Goal: Task Accomplishment & Management: Manage account settings

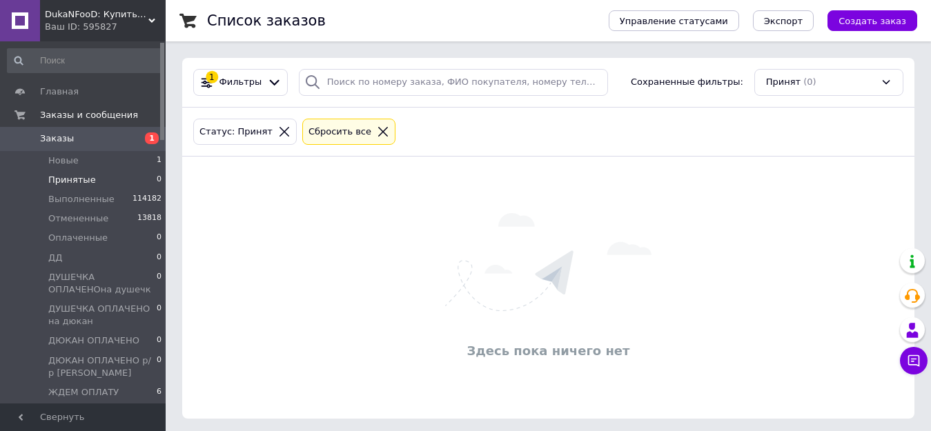
click at [108, 181] on li "Принятые 0" at bounding box center [85, 179] width 170 height 19
click at [115, 177] on li "Принятые 0" at bounding box center [85, 179] width 170 height 19
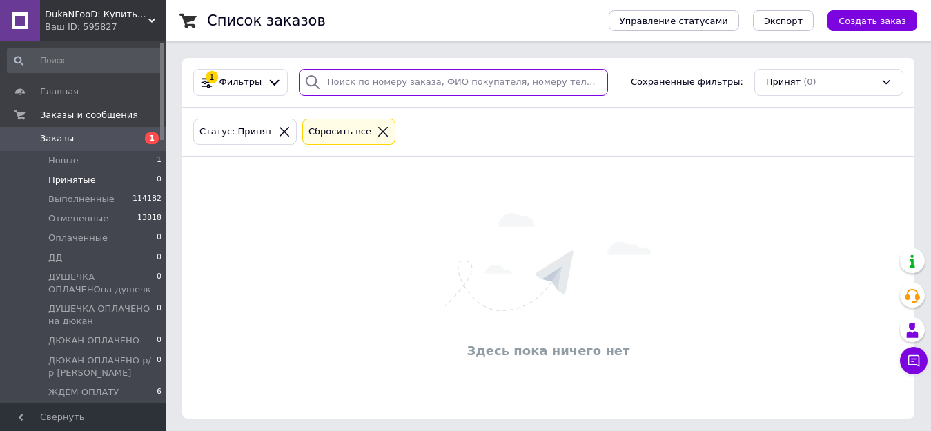
click at [417, 73] on input "search" at bounding box center [453, 82] width 309 height 27
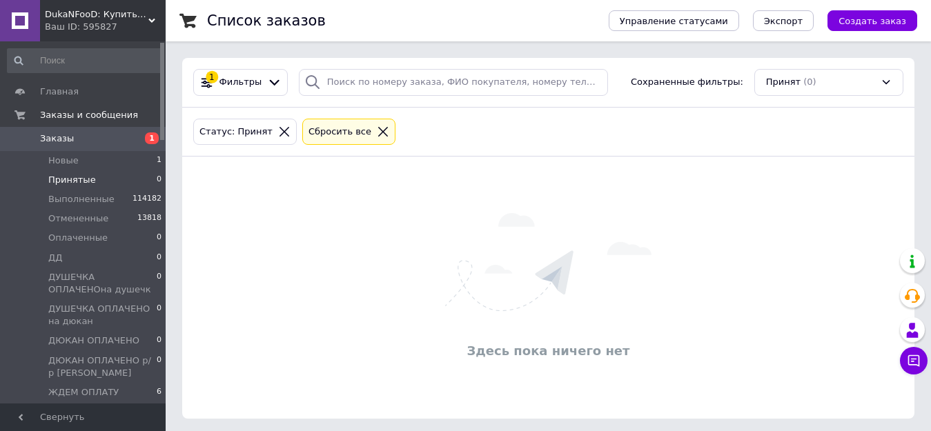
click at [377, 132] on icon at bounding box center [383, 132] width 12 height 12
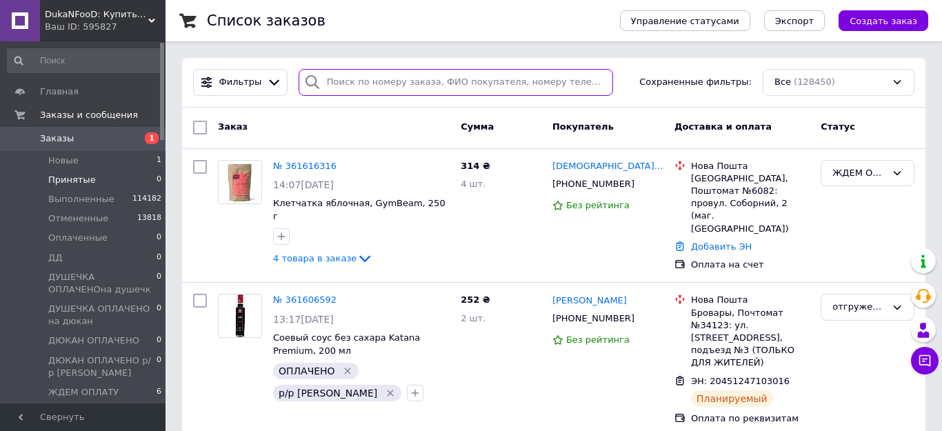
click at [408, 83] on input "search" at bounding box center [456, 82] width 315 height 27
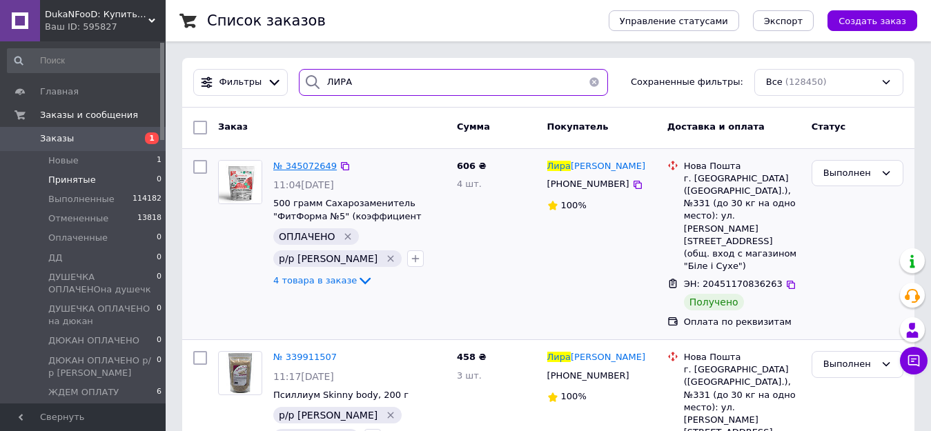
type input "ЛИРА"
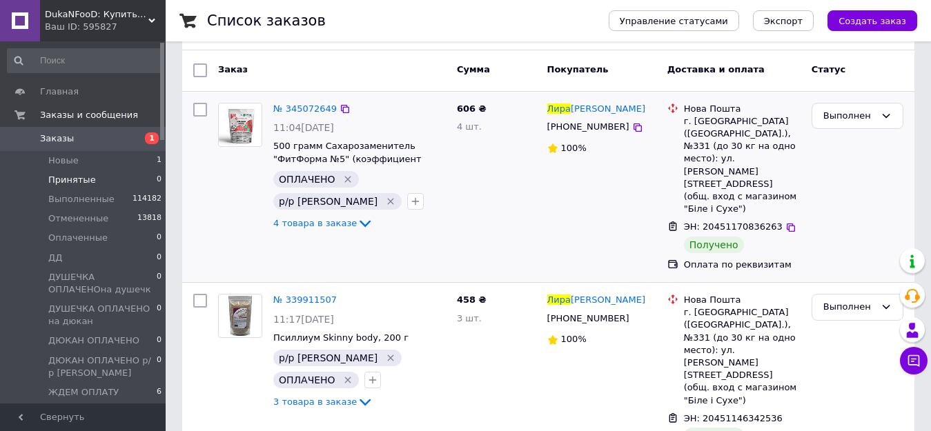
scroll to position [195, 0]
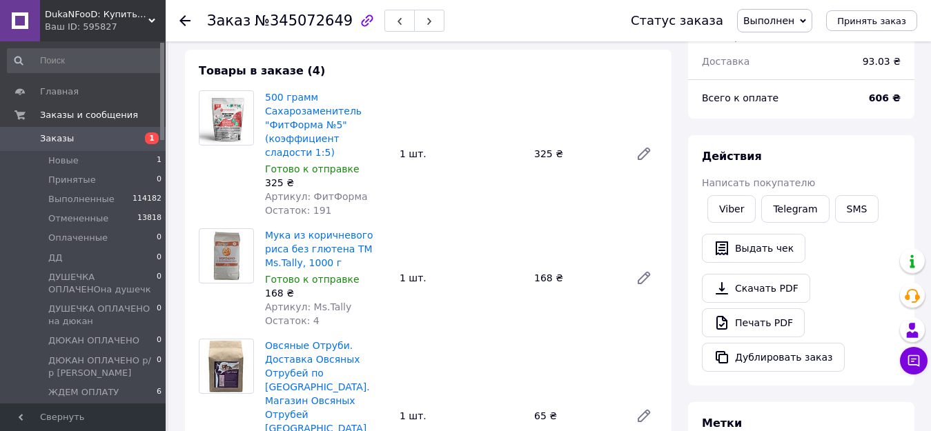
scroll to position [138, 0]
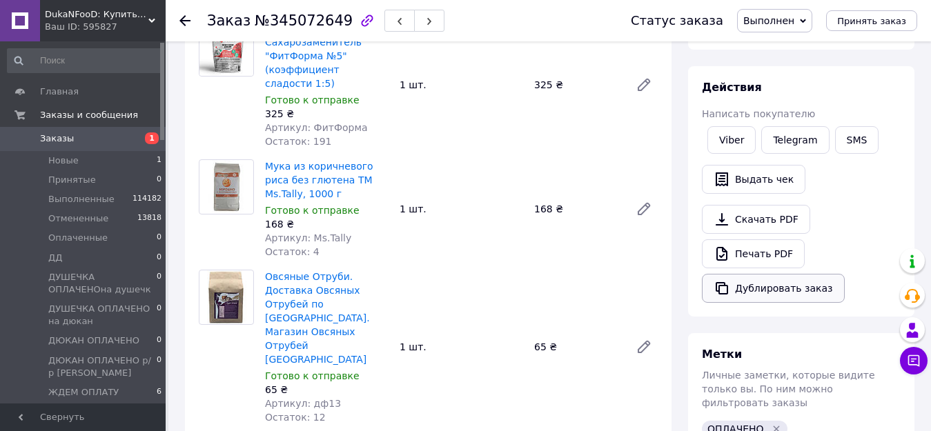
click at [775, 295] on button "Дублировать заказ" at bounding box center [773, 288] width 143 height 29
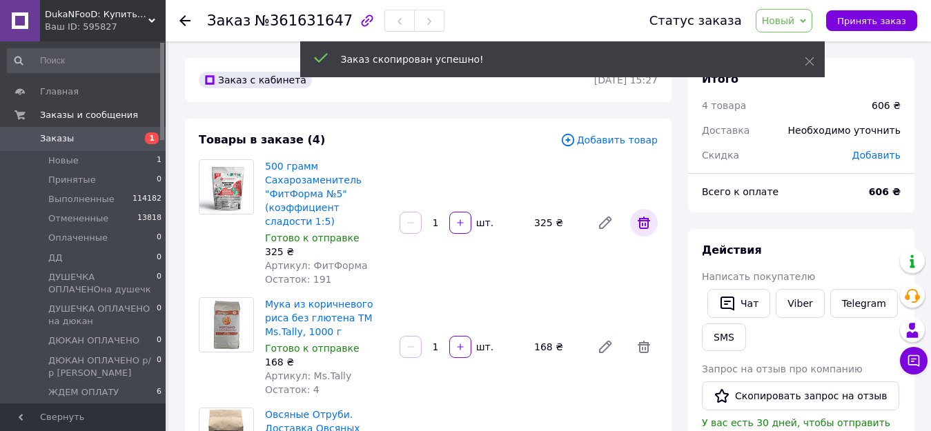
click at [644, 217] on icon at bounding box center [643, 223] width 12 height 12
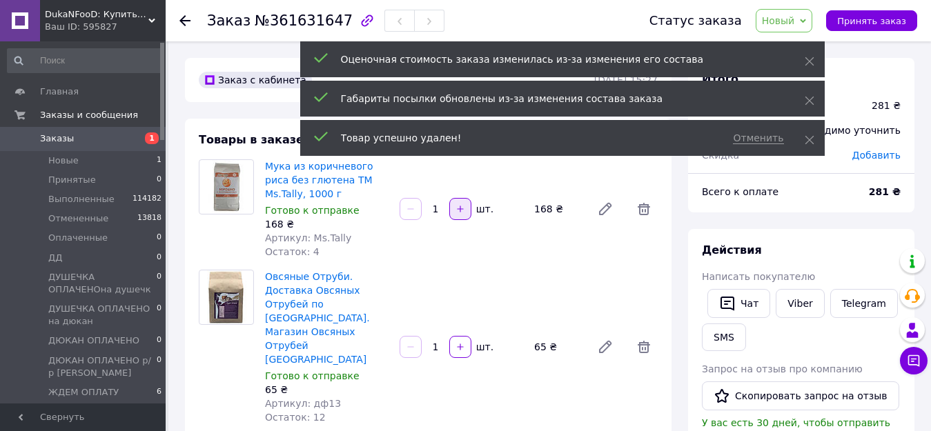
click at [461, 212] on icon "button" at bounding box center [460, 209] width 10 height 10
type input "2"
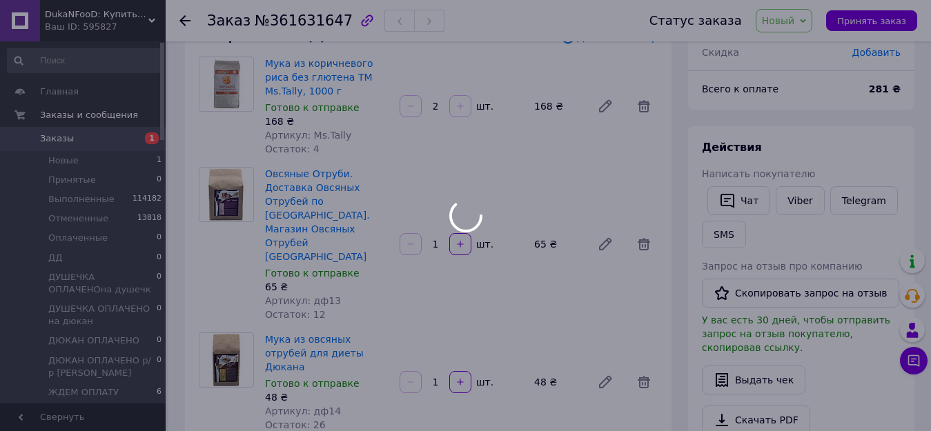
scroll to position [138, 0]
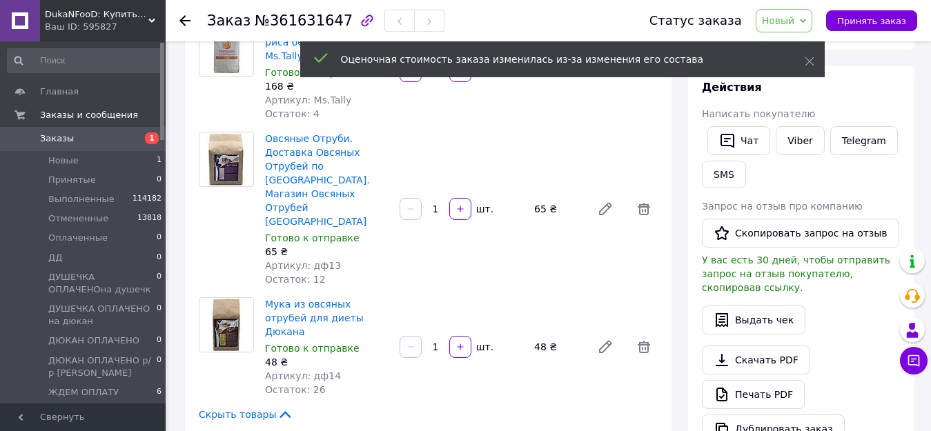
click at [644, 339] on icon at bounding box center [643, 347] width 17 height 17
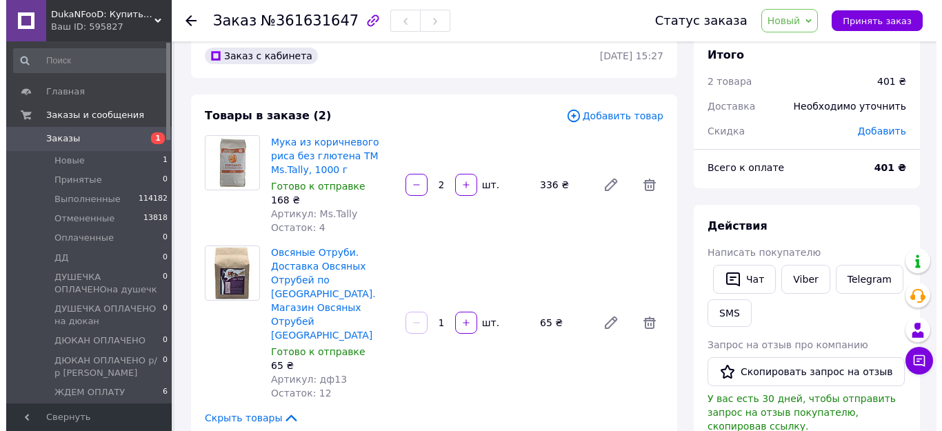
scroll to position [0, 0]
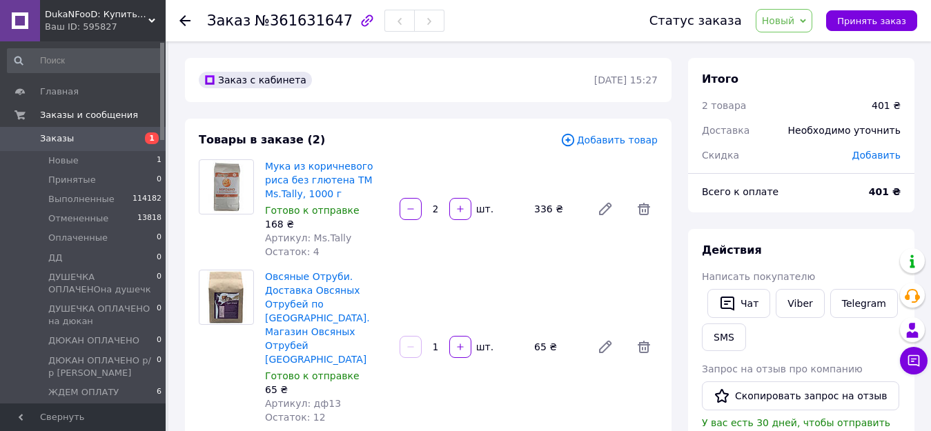
click at [601, 136] on span "Добавить товар" at bounding box center [608, 139] width 97 height 15
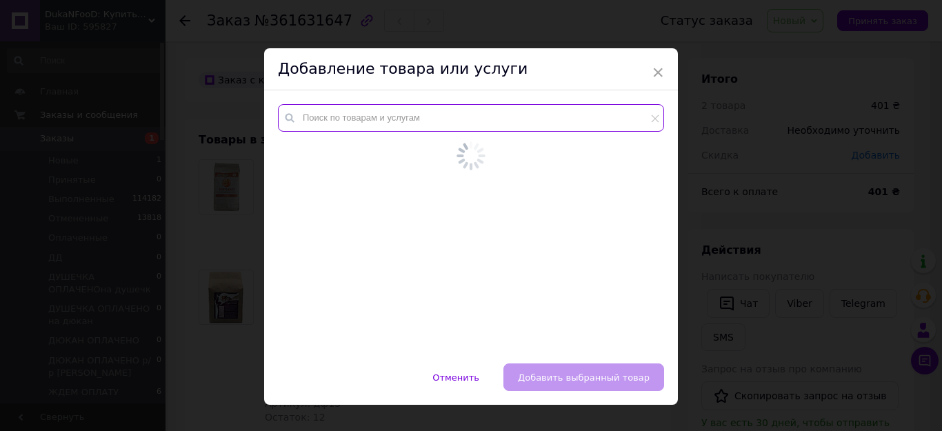
click at [355, 115] on input "text" at bounding box center [471, 118] width 386 height 28
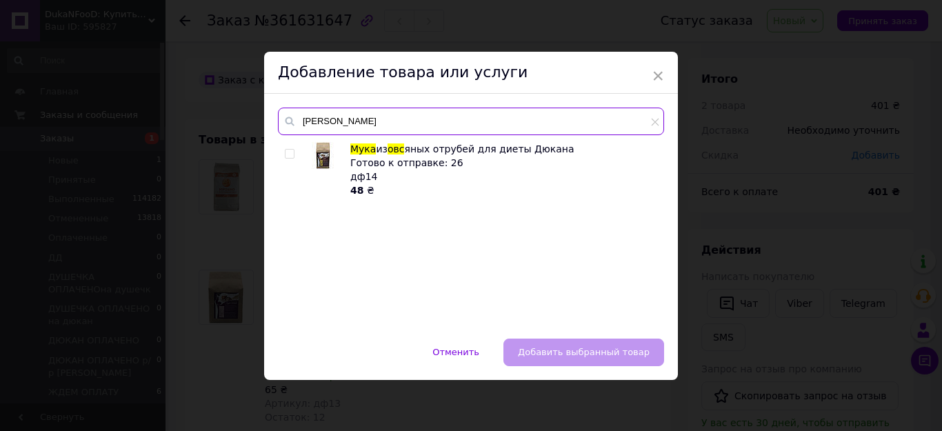
type input "МУКА ОВС"
click at [291, 152] on input "checkbox" at bounding box center [289, 154] width 9 height 9
checkbox input "true"
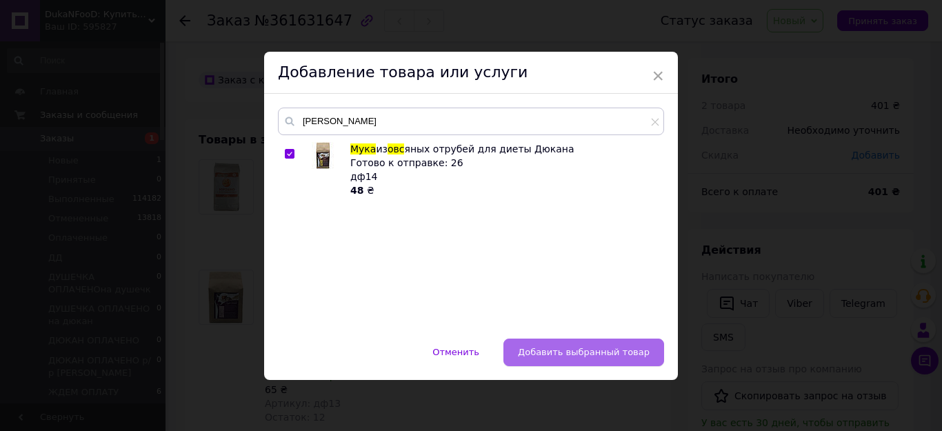
click at [573, 347] on span "Добавить выбранный товар" at bounding box center [584, 352] width 132 height 10
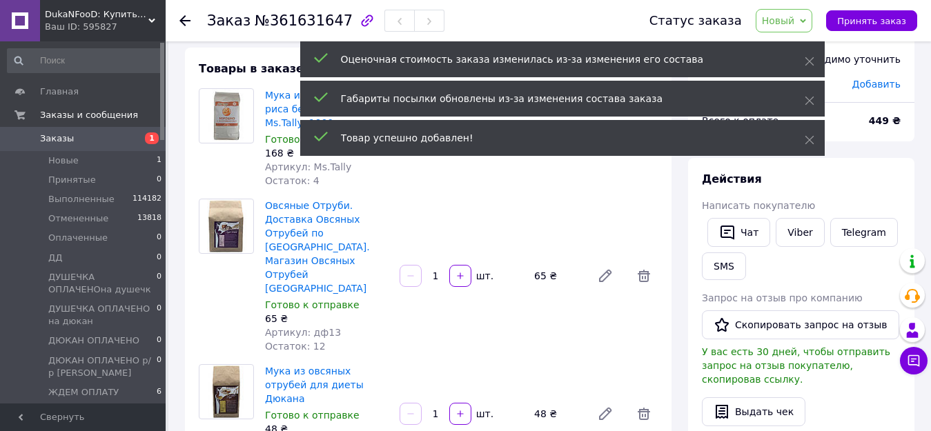
scroll to position [138, 0]
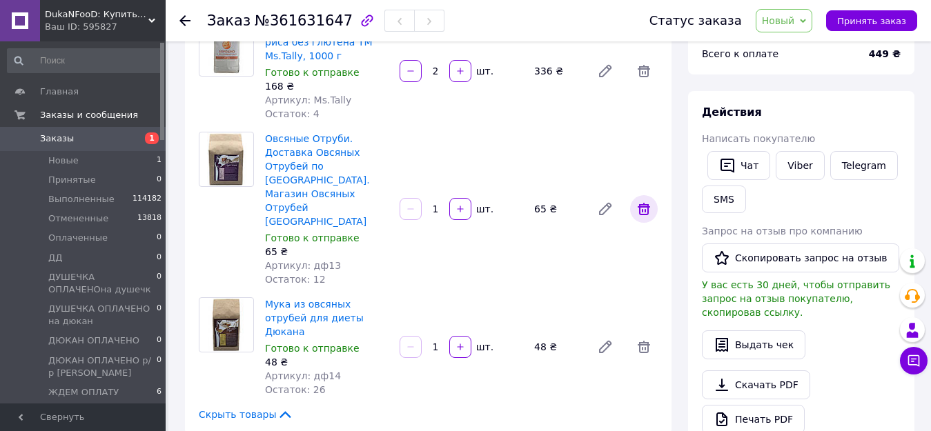
click at [647, 203] on icon at bounding box center [643, 209] width 12 height 12
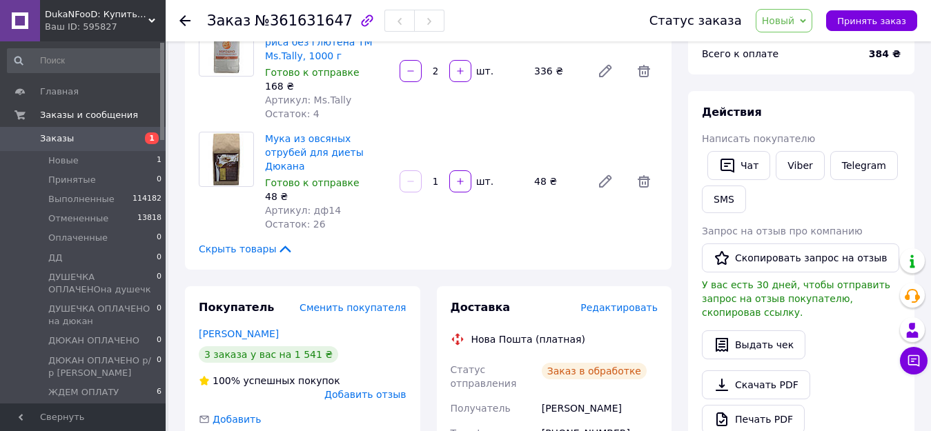
click at [793, 23] on span "Новый" at bounding box center [778, 20] width 33 height 11
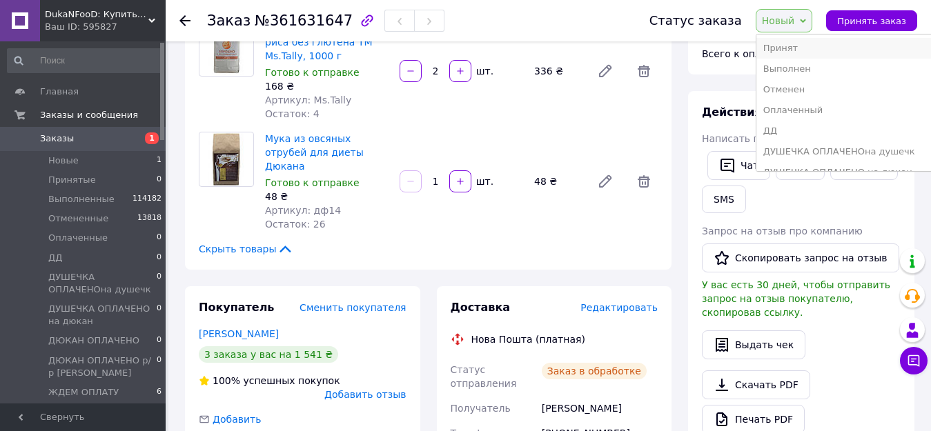
click at [819, 54] on li "Принят" at bounding box center [855, 48] width 199 height 21
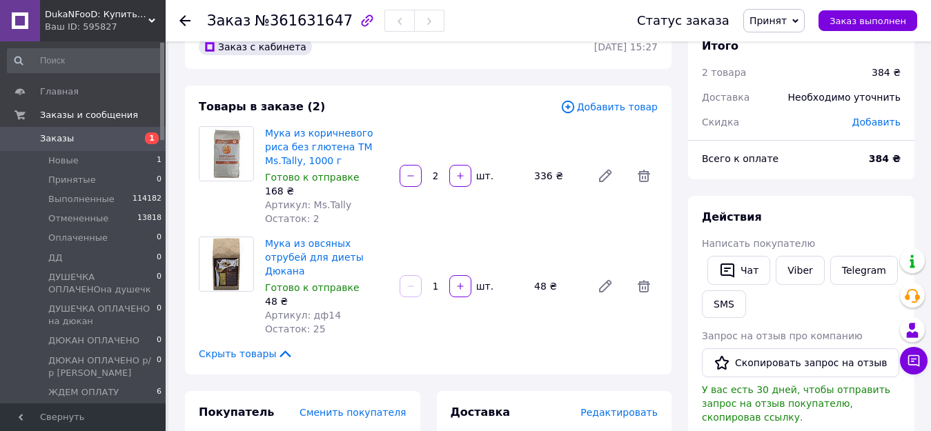
scroll to position [0, 0]
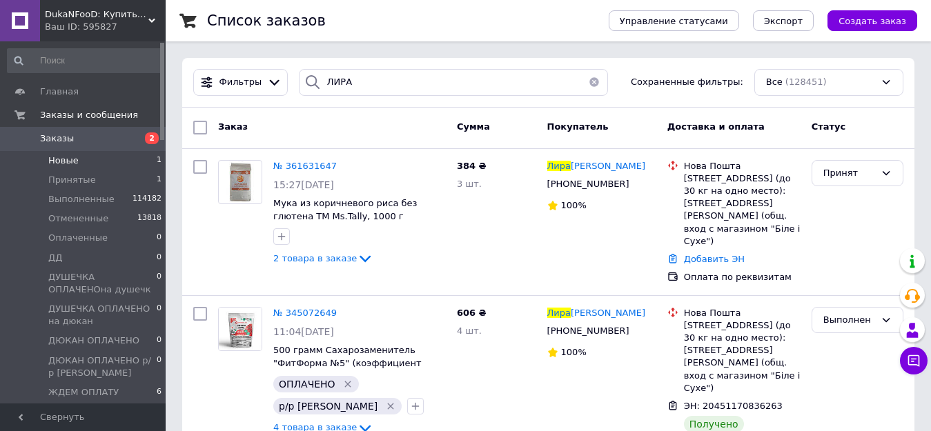
click at [103, 157] on li "Новые 1" at bounding box center [85, 160] width 170 height 19
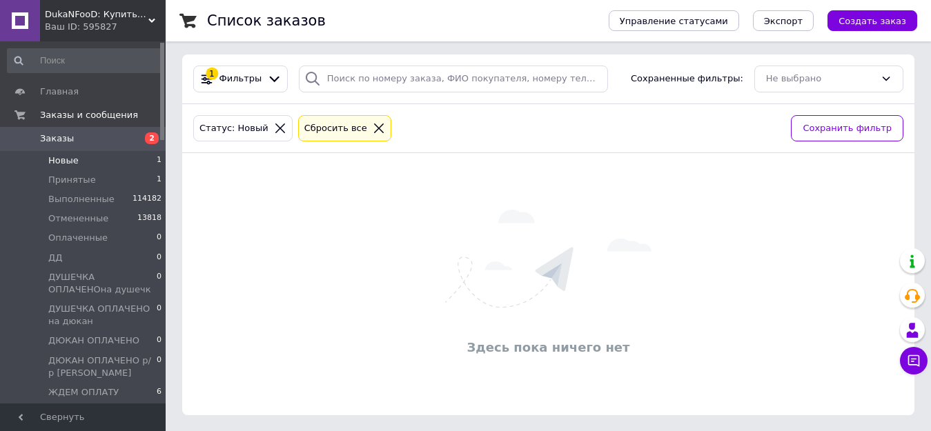
scroll to position [4, 0]
click at [90, 179] on li "Принятые 1" at bounding box center [85, 179] width 170 height 19
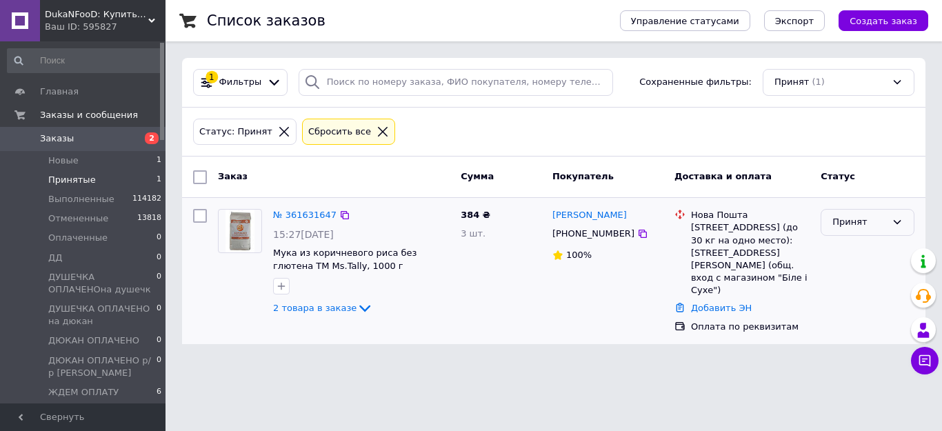
click at [864, 224] on div "Принят" at bounding box center [860, 222] width 54 height 14
click at [883, 278] on li "ЖДЕМ ОПЛАТУ" at bounding box center [868, 297] width 92 height 39
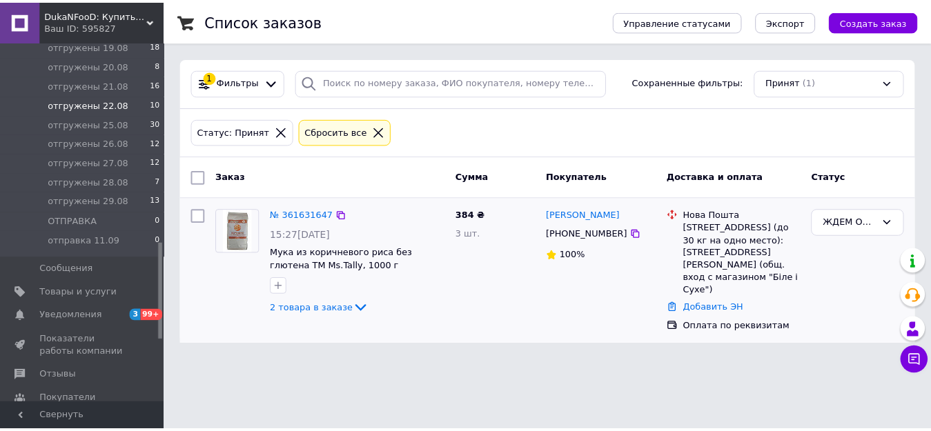
scroll to position [759, 0]
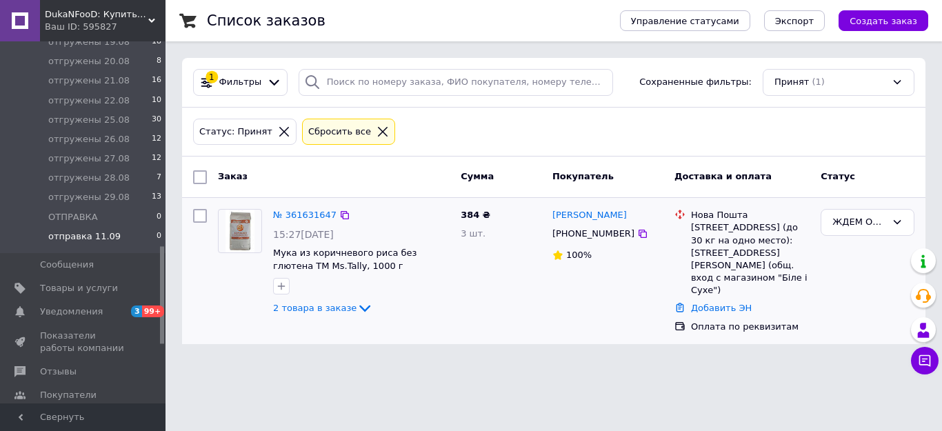
click at [104, 238] on span "отправка 11.09" at bounding box center [84, 236] width 72 height 12
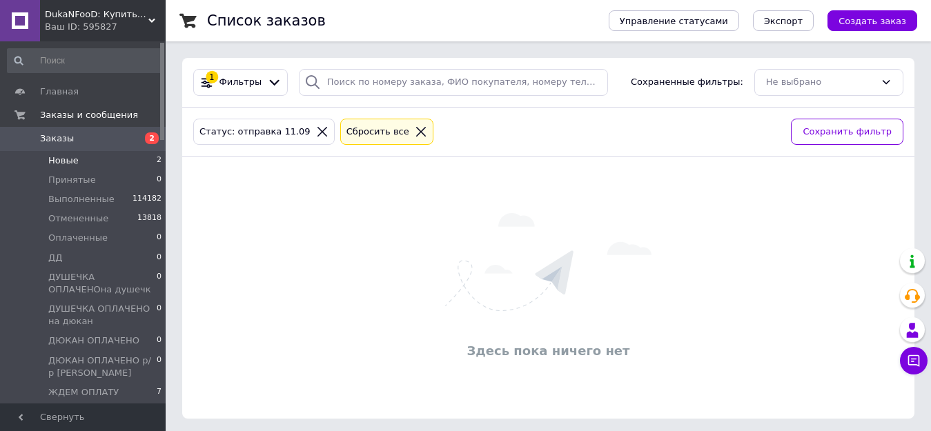
click at [73, 164] on span "Новые" at bounding box center [63, 161] width 30 height 12
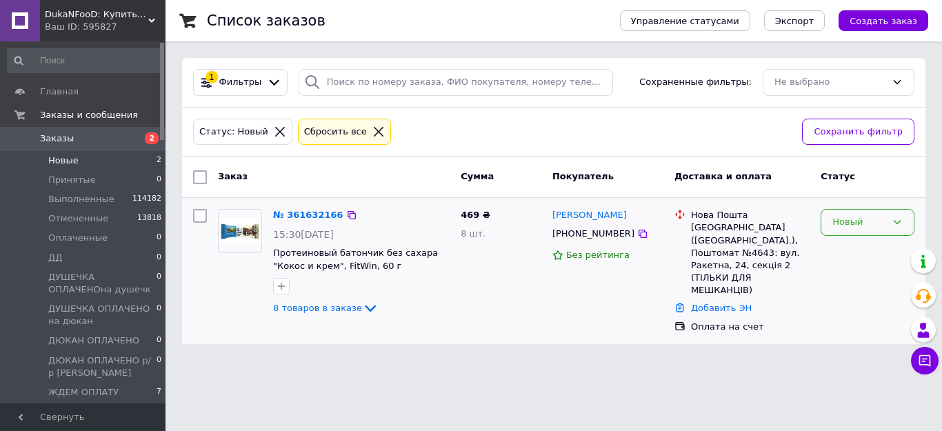
click at [900, 228] on icon at bounding box center [897, 222] width 11 height 11
click at [885, 253] on li "Принят" at bounding box center [868, 252] width 92 height 26
click at [860, 219] on div "Принят" at bounding box center [860, 222] width 54 height 14
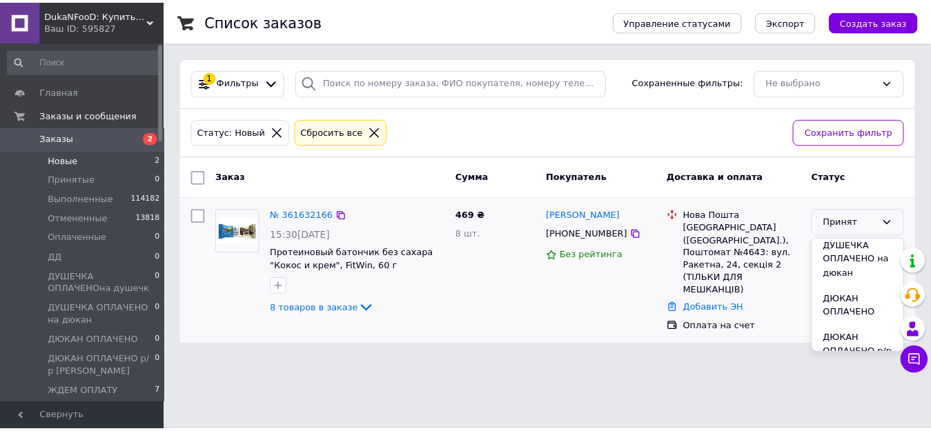
scroll to position [207, 0]
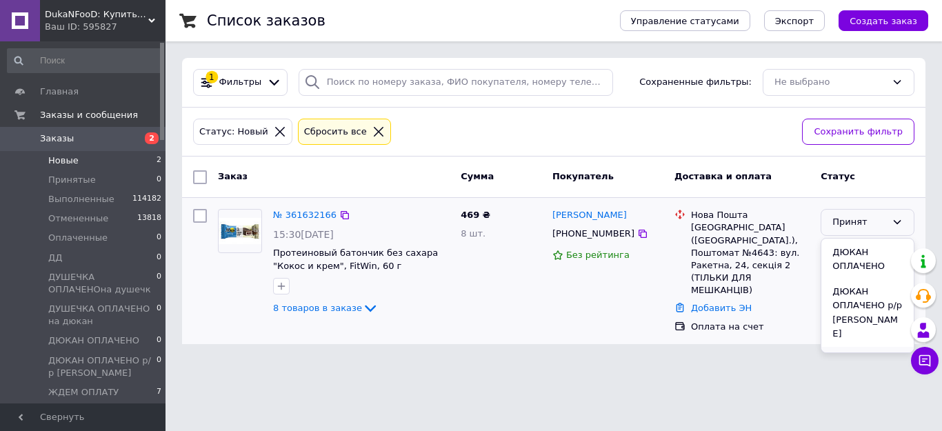
click at [869, 347] on li "ЖДЕМ ОПЛАТУ" at bounding box center [868, 366] width 92 height 39
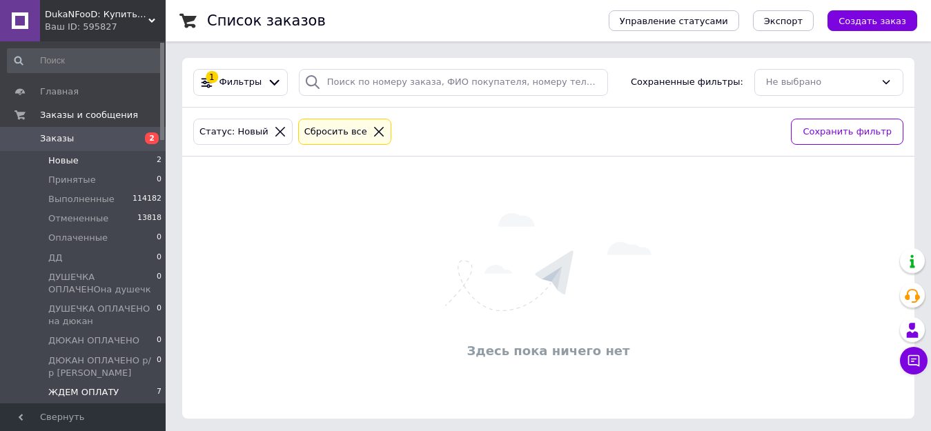
click at [131, 392] on li "ЖДЕМ ОПЛАТУ 7" at bounding box center [85, 392] width 170 height 19
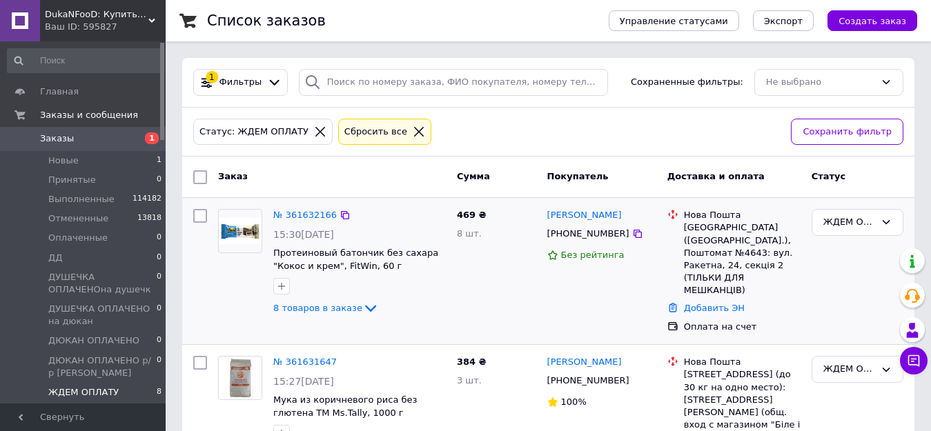
scroll to position [69, 0]
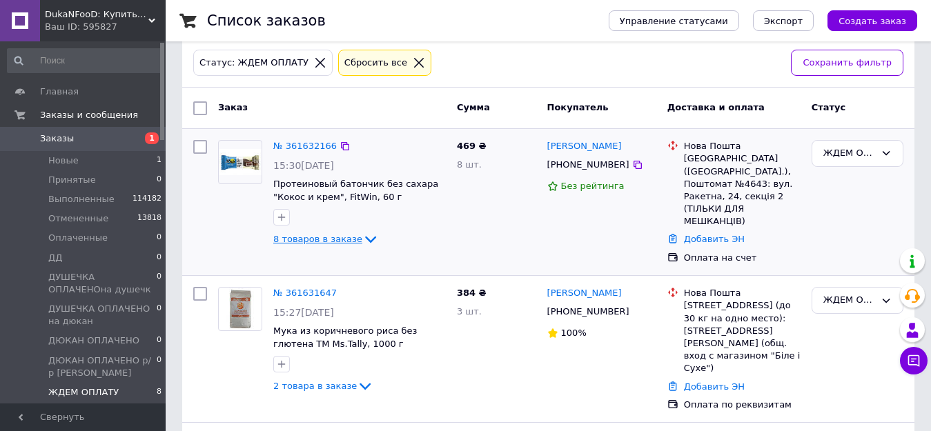
click at [329, 242] on span "8 товаров в заказе" at bounding box center [317, 239] width 89 height 10
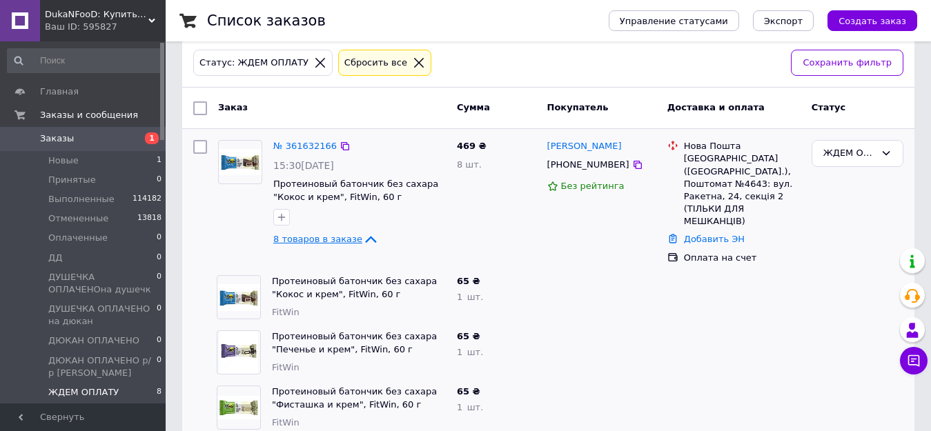
click at [343, 241] on span "8 товаров в заказе" at bounding box center [317, 239] width 89 height 10
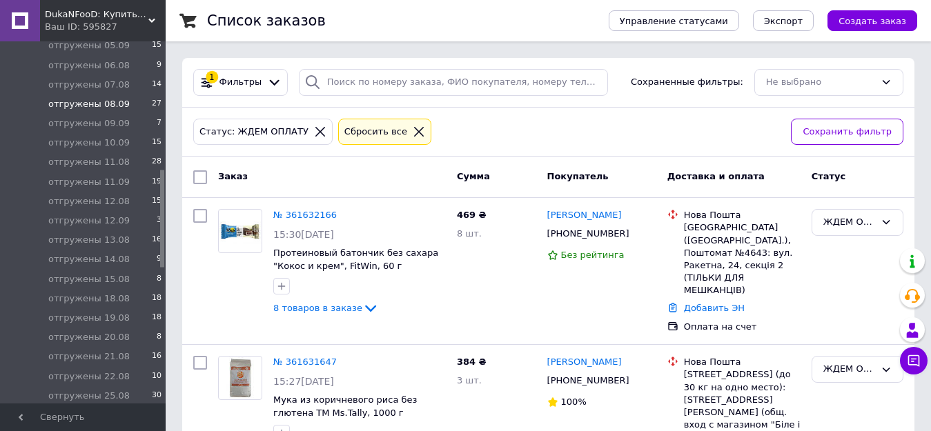
scroll to position [414, 0]
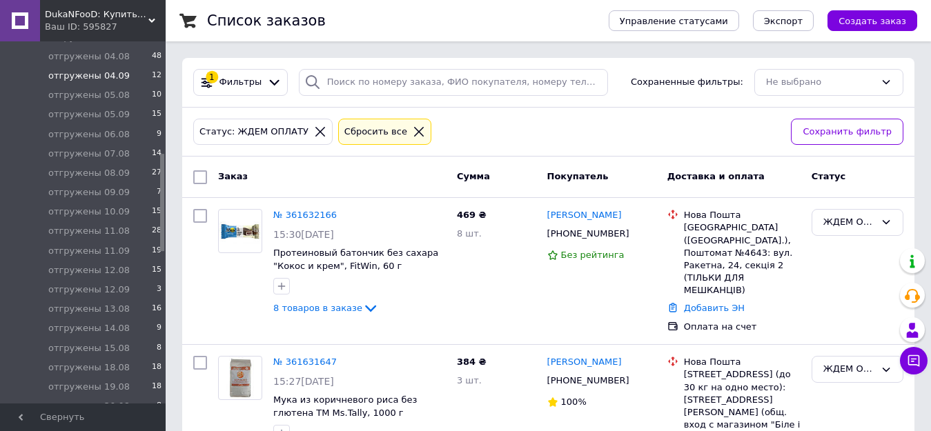
click at [120, 76] on li "отгружены 04.09 12" at bounding box center [85, 75] width 170 height 19
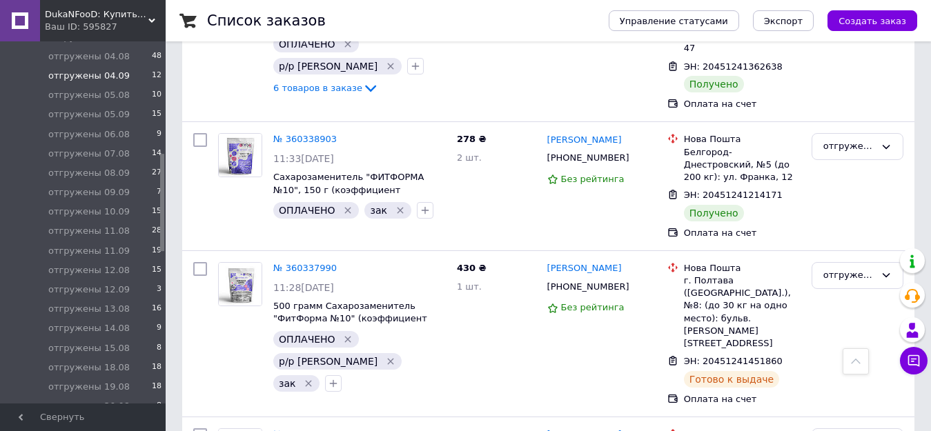
scroll to position [552, 0]
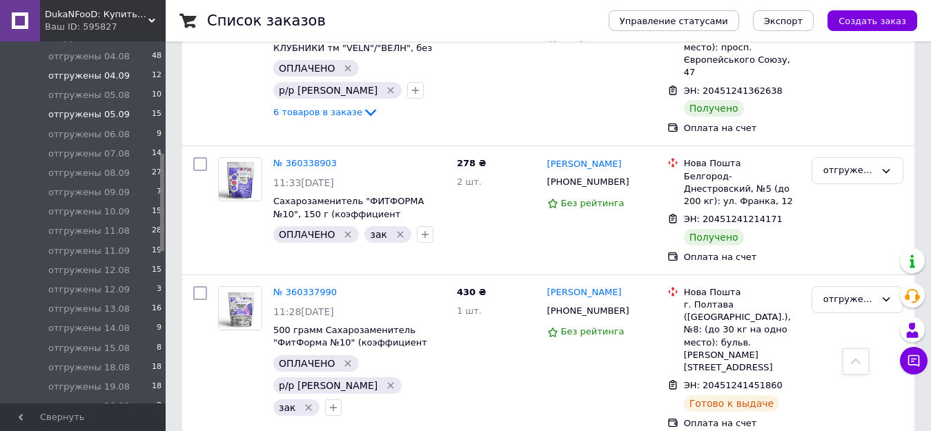
click at [119, 110] on li "отгружены 05.09 15" at bounding box center [85, 114] width 170 height 19
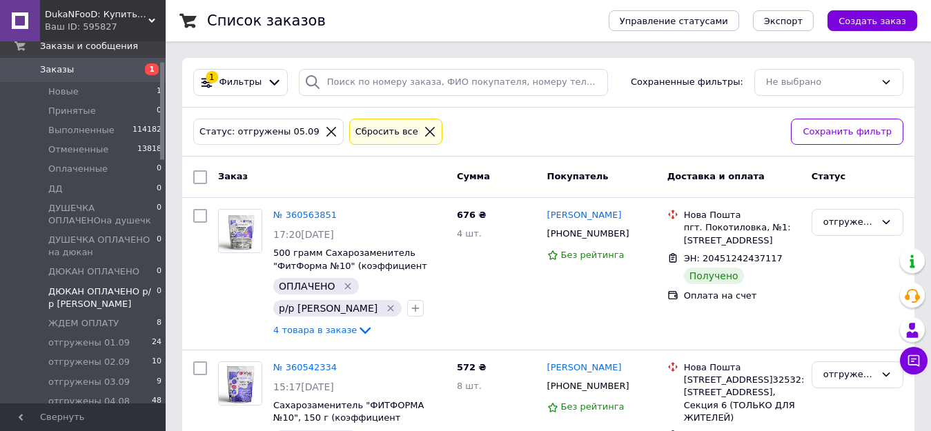
scroll to position [138, 0]
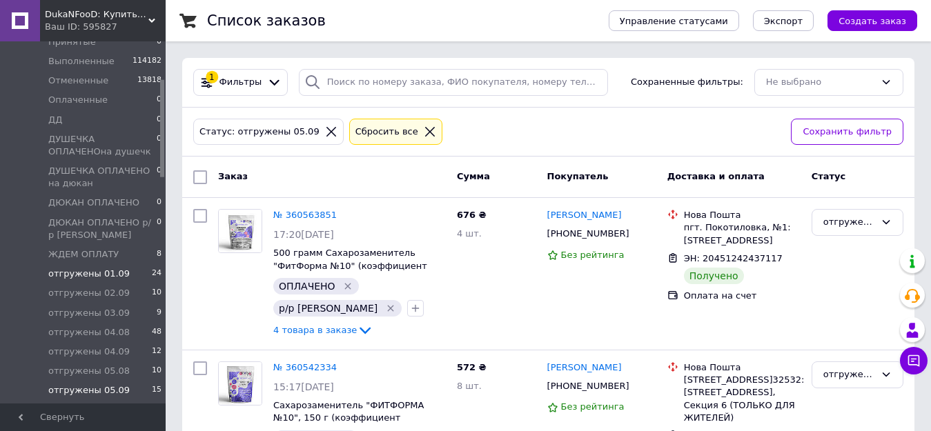
click at [121, 270] on li "отгружены 01.09 24" at bounding box center [85, 273] width 170 height 19
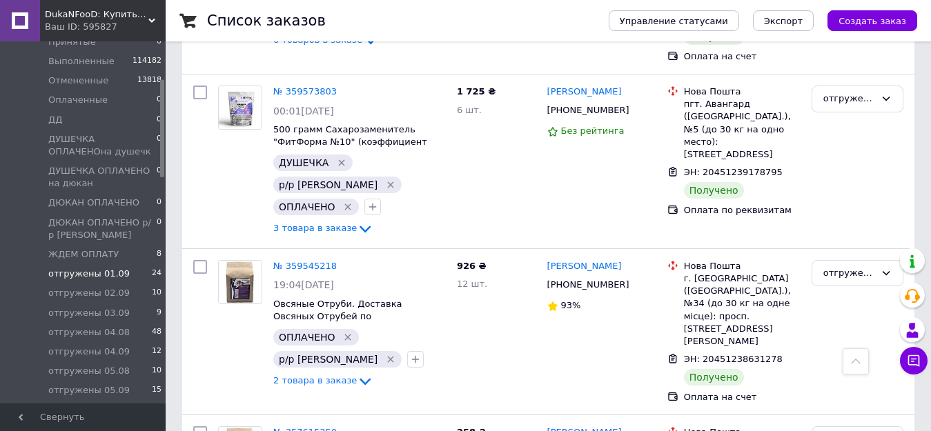
scroll to position [3238, 0]
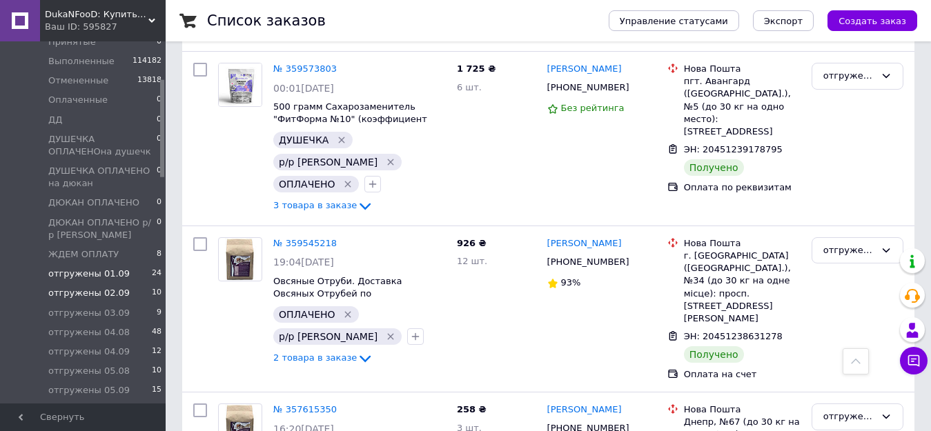
click at [115, 291] on span "отгружены 02.09" at bounding box center [88, 293] width 81 height 12
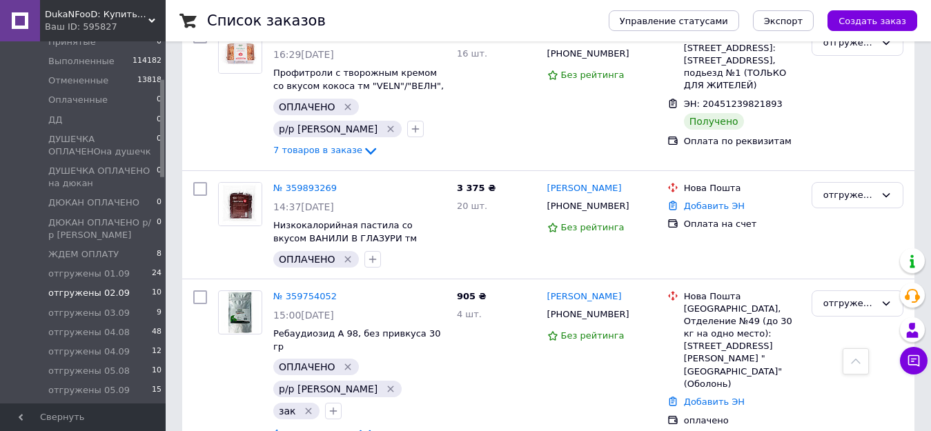
scroll to position [1100, 0]
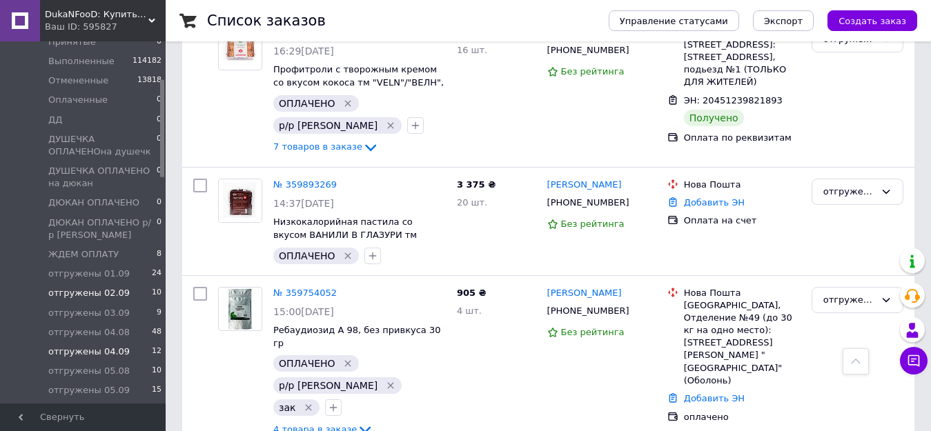
click at [117, 350] on li "отгружены 04.09 12" at bounding box center [85, 351] width 170 height 19
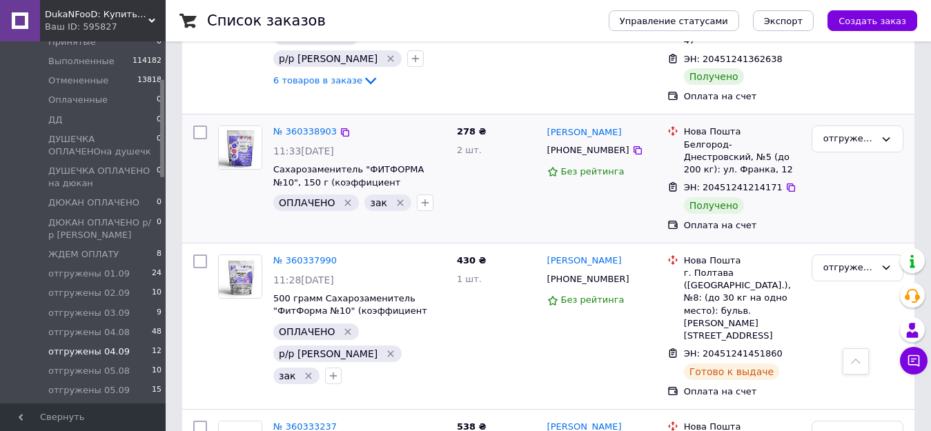
scroll to position [444, 0]
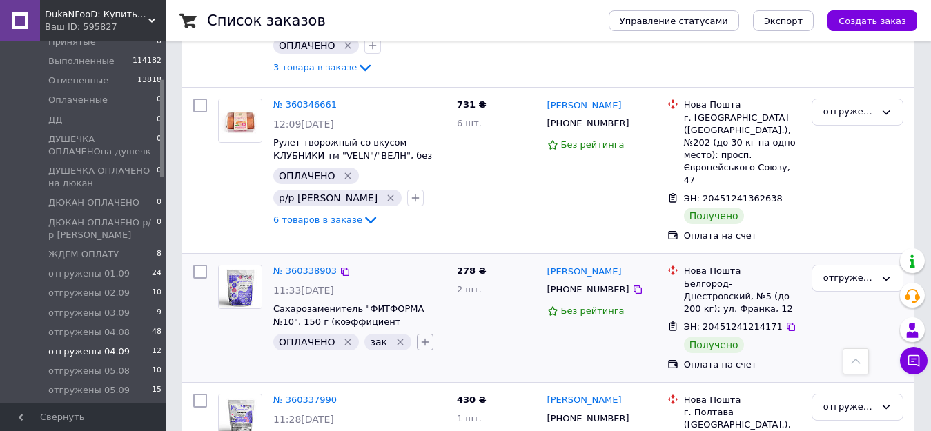
click at [419, 337] on icon "button" at bounding box center [424, 342] width 11 height 11
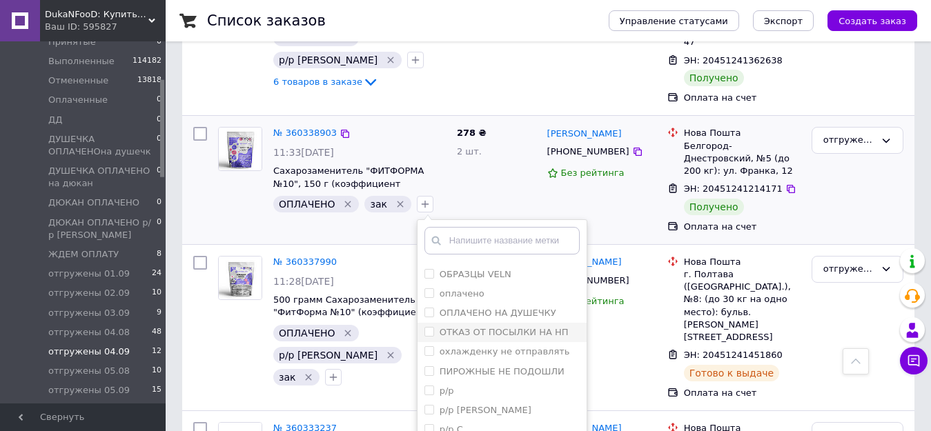
scroll to position [2495, 0]
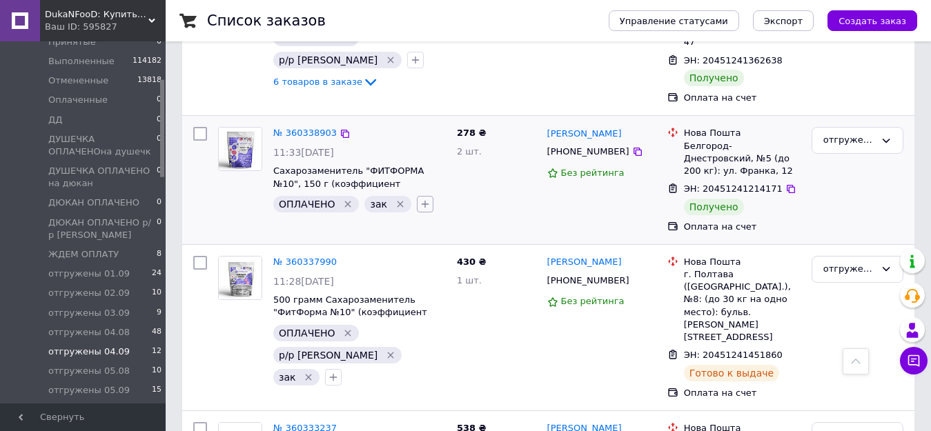
click at [419, 199] on icon "button" at bounding box center [424, 204] width 11 height 11
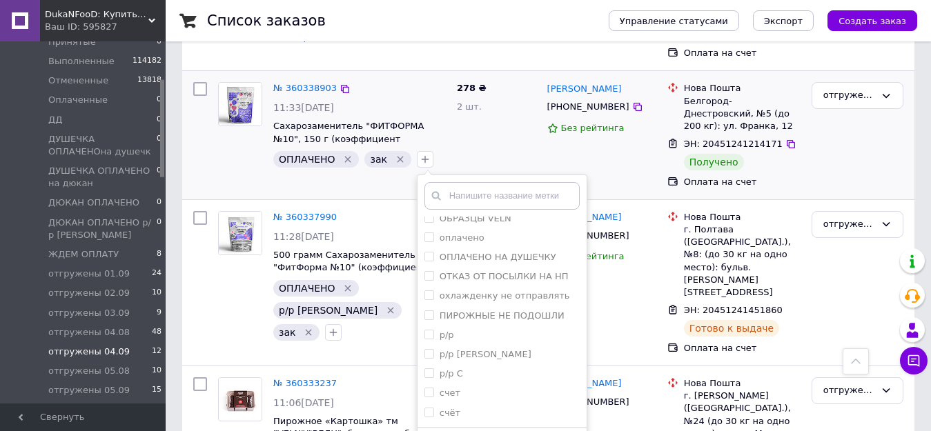
scroll to position [651, 0]
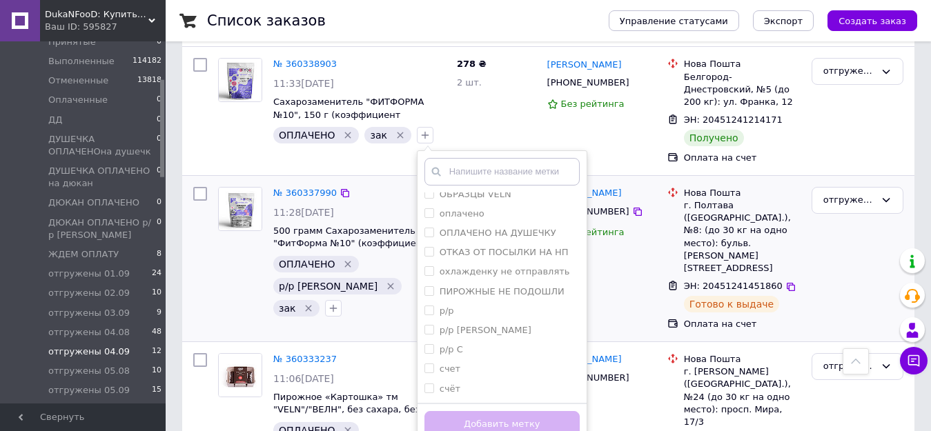
click at [599, 229] on div "Лиана Артемян +380666044691 Без рейтинга" at bounding box center [602, 258] width 120 height 155
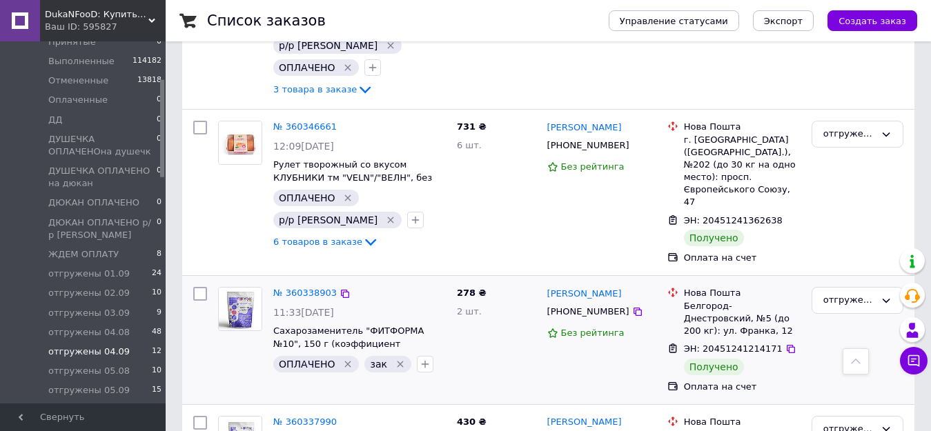
scroll to position [423, 0]
click at [421, 360] on icon "button" at bounding box center [425, 364] width 8 height 8
click at [442, 324] on span "Сахарозаменитель "ФИТФОРМА №10", 150 г (коэффициент сладости 1:10)" at bounding box center [359, 337] width 172 height 26
click at [421, 358] on icon "button" at bounding box center [424, 363] width 11 height 11
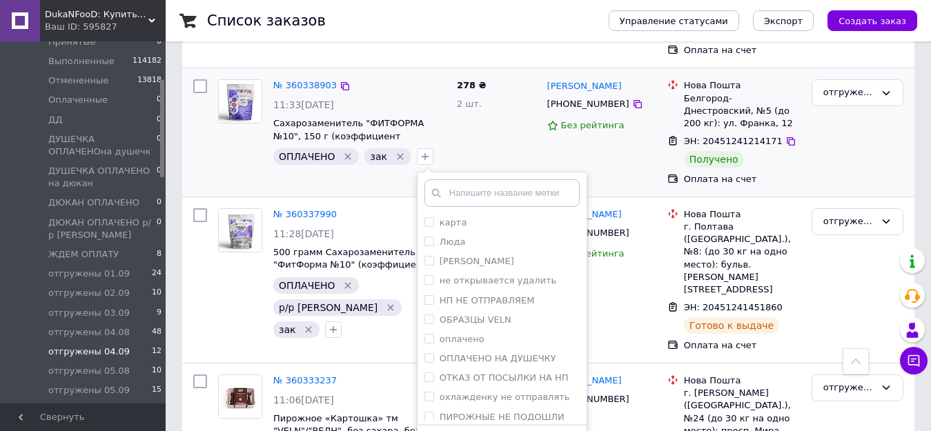
scroll to position [2415, 0]
click at [424, 426] on input "р/р [PERSON_NAME]" at bounding box center [428, 430] width 9 height 9
checkbox input "true"
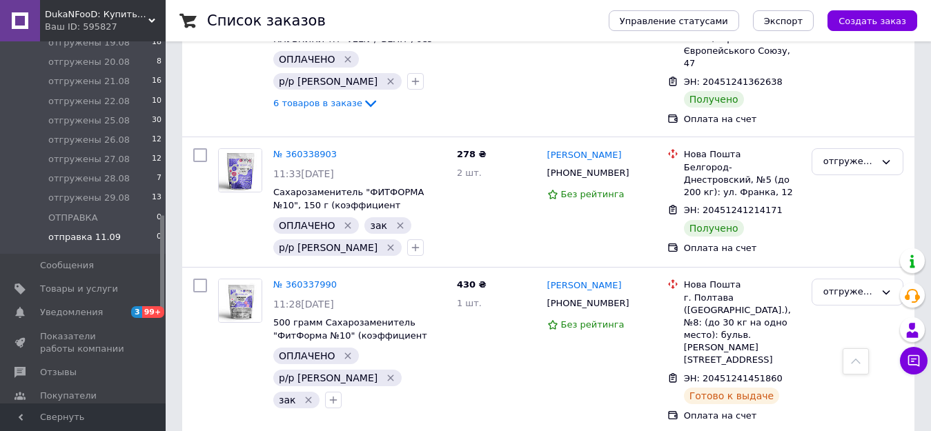
scroll to position [759, 0]
click at [127, 242] on li "отправка 11.09 0" at bounding box center [85, 240] width 170 height 26
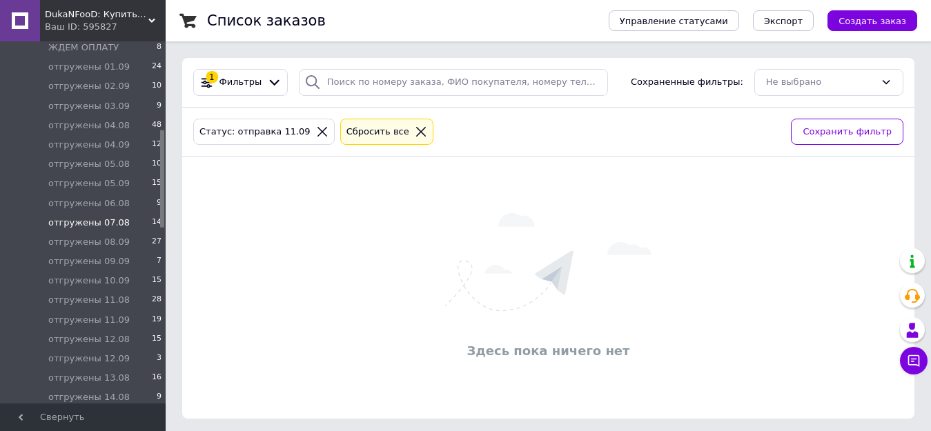
scroll to position [276, 0]
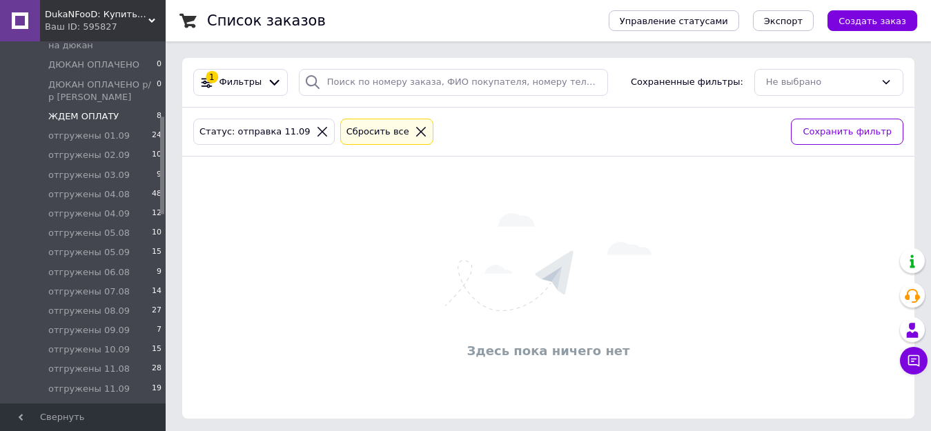
click at [101, 116] on span "ЖДЕМ ОПЛАТУ" at bounding box center [83, 116] width 70 height 12
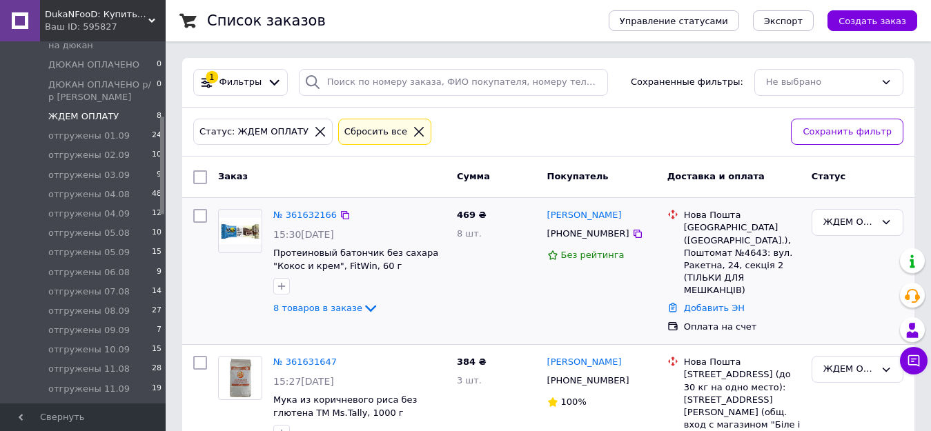
scroll to position [69, 0]
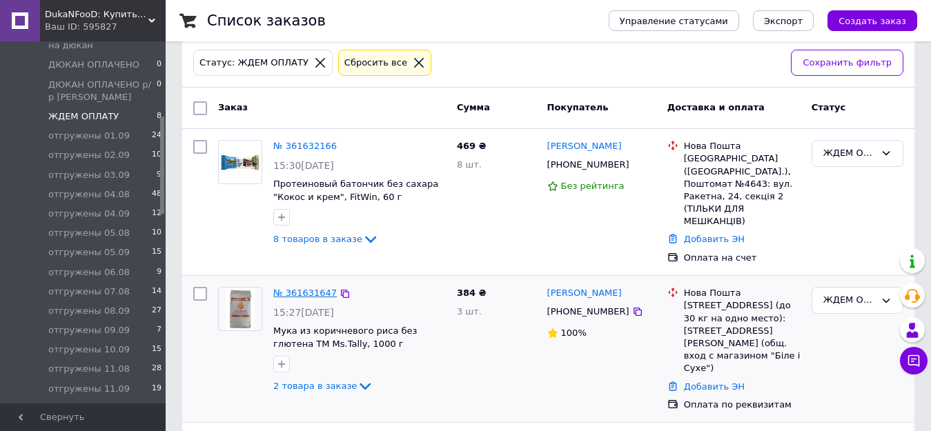
click at [281, 298] on link "№ 361631647" at bounding box center [304, 293] width 63 height 10
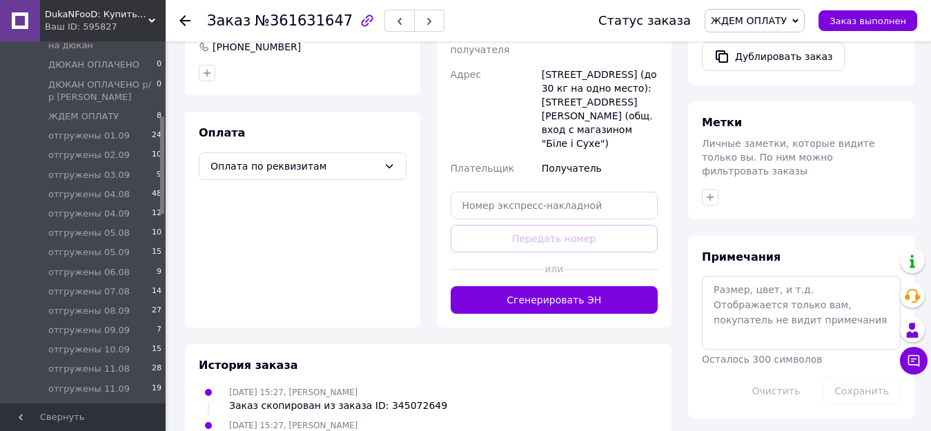
scroll to position [552, 0]
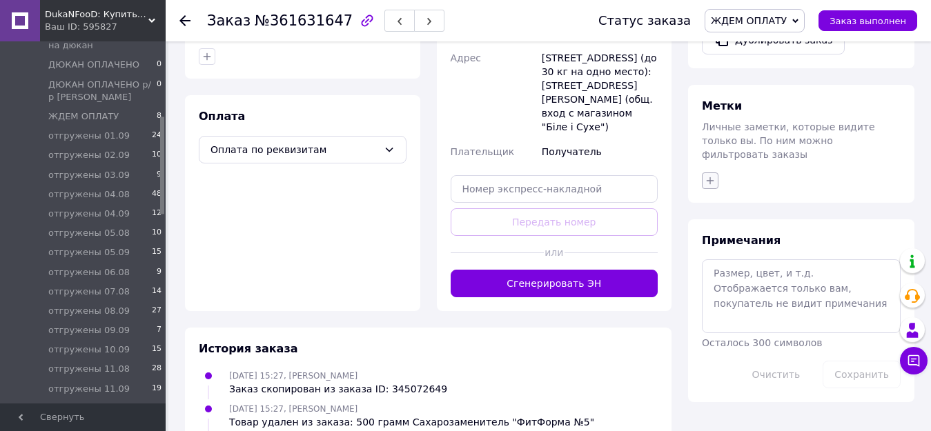
click at [703, 172] on button "button" at bounding box center [710, 180] width 17 height 17
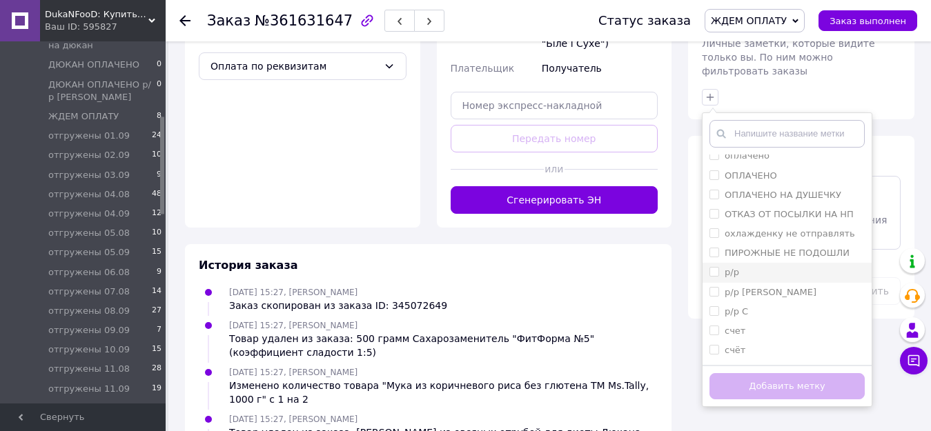
scroll to position [621, 0]
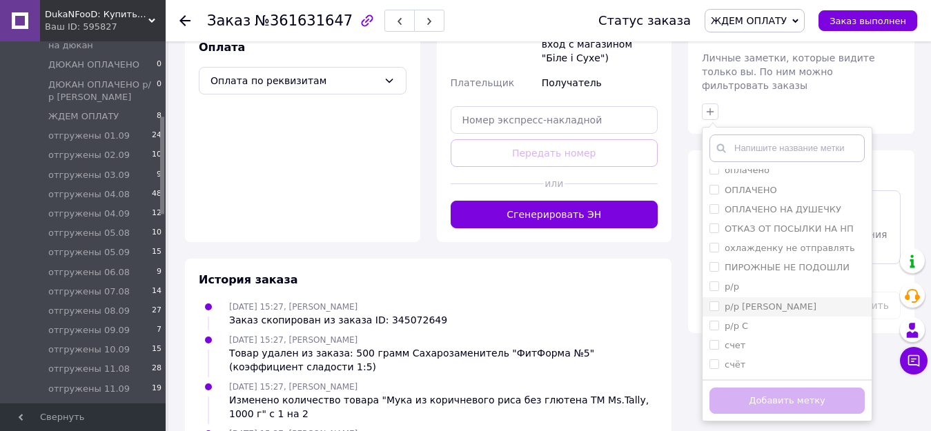
click at [715, 301] on input "р/р [PERSON_NAME]" at bounding box center [713, 305] width 9 height 9
checkbox input "true"
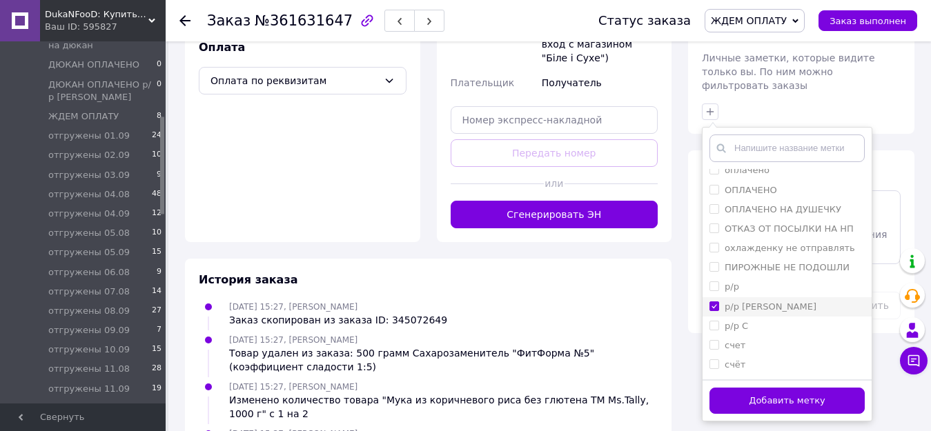
scroll to position [2464, 0]
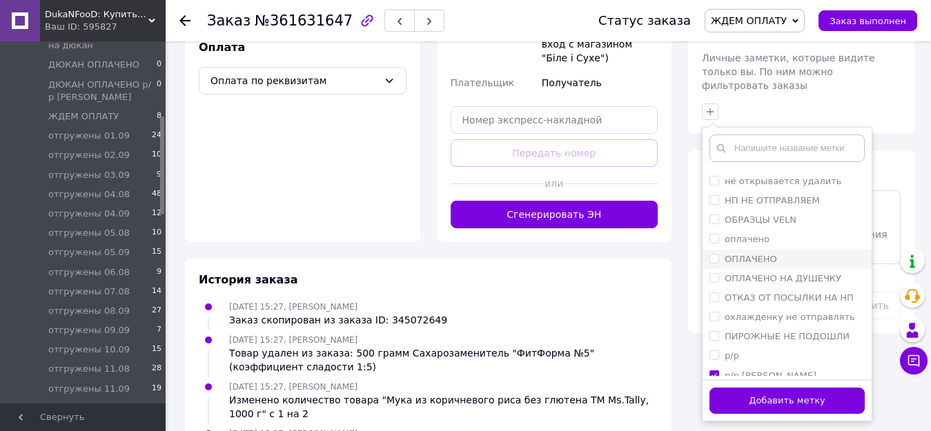
click at [713, 254] on input "ОПЛАЧЕНО" at bounding box center [713, 258] width 9 height 9
checkbox input "true"
click at [791, 388] on button "Добавить метку" at bounding box center [786, 401] width 155 height 27
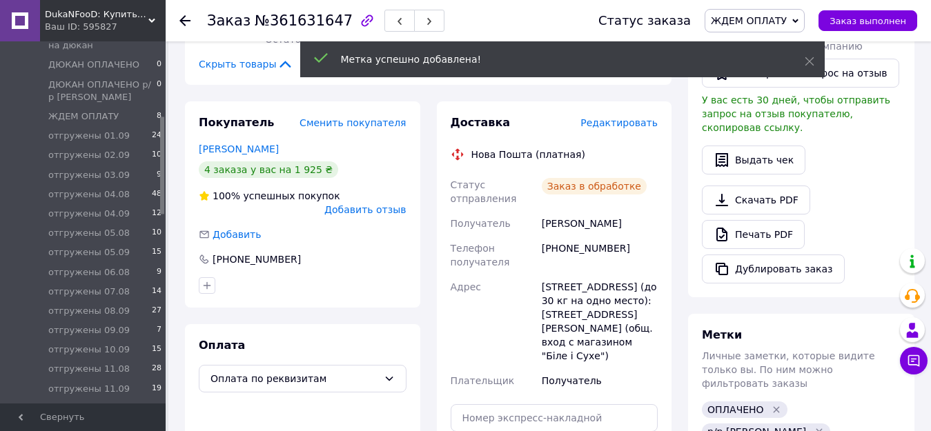
scroll to position [276, 0]
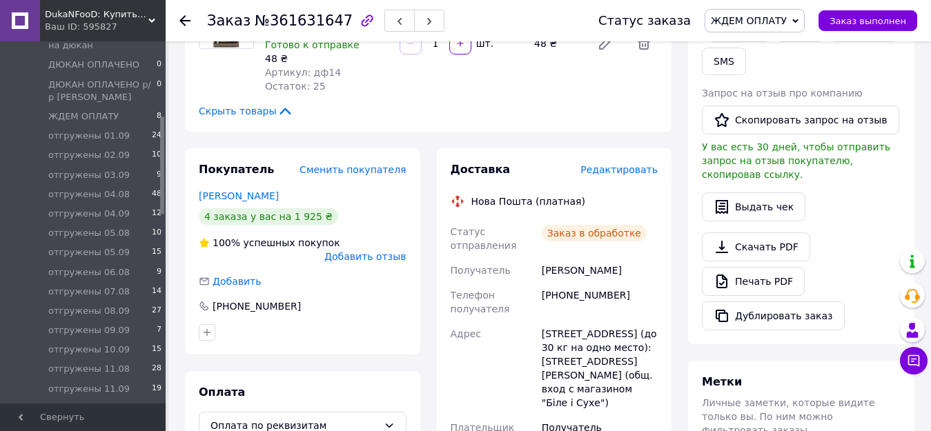
click at [778, 12] on span "ЖДЕМ ОПЛАТУ" at bounding box center [754, 20] width 100 height 23
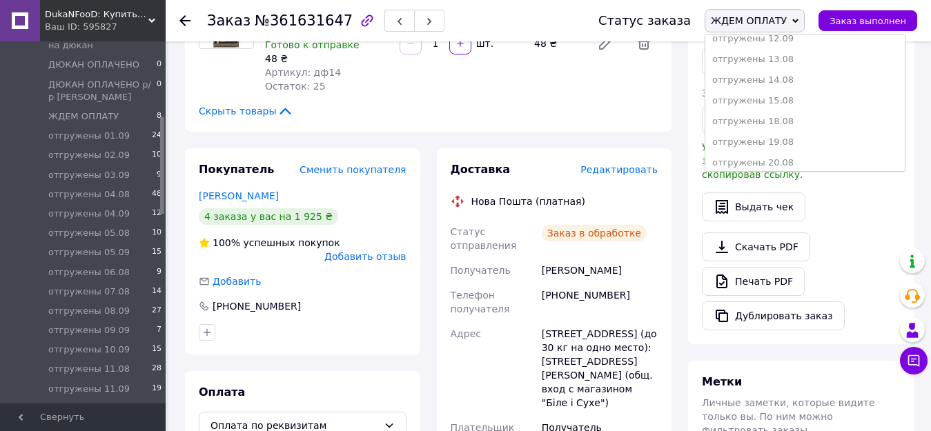
scroll to position [483, 0]
click at [799, 63] on li "отгружены 12.09" at bounding box center [804, 62] width 199 height 21
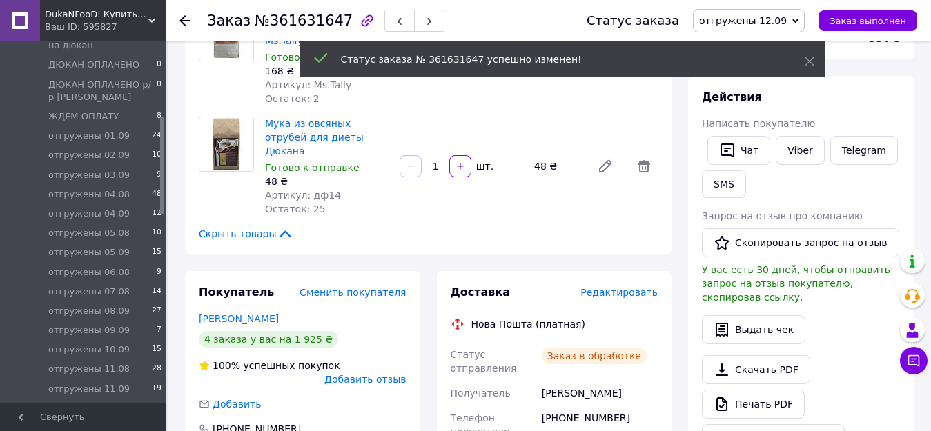
scroll to position [0, 0]
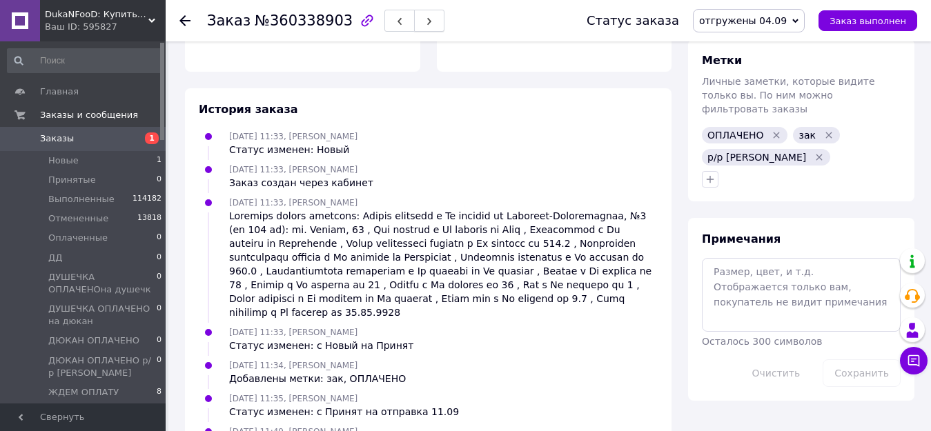
scroll to position [505, 0]
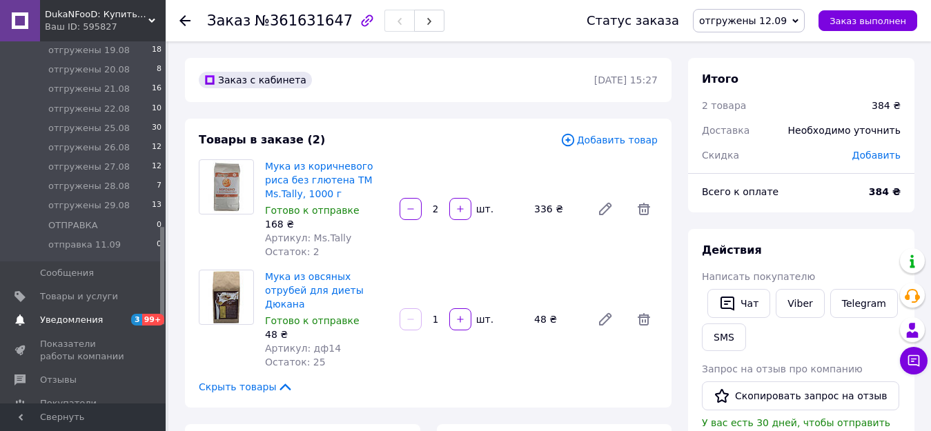
scroll to position [759, 0]
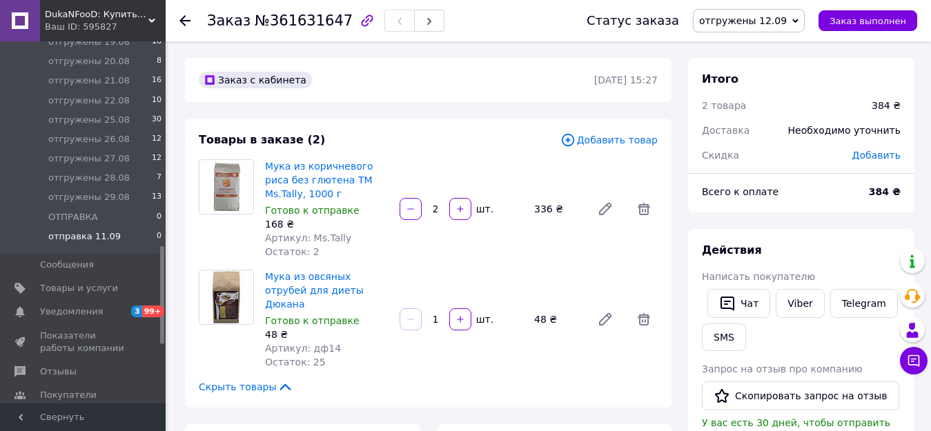
click at [107, 238] on span "отправка 11.09" at bounding box center [84, 236] width 72 height 12
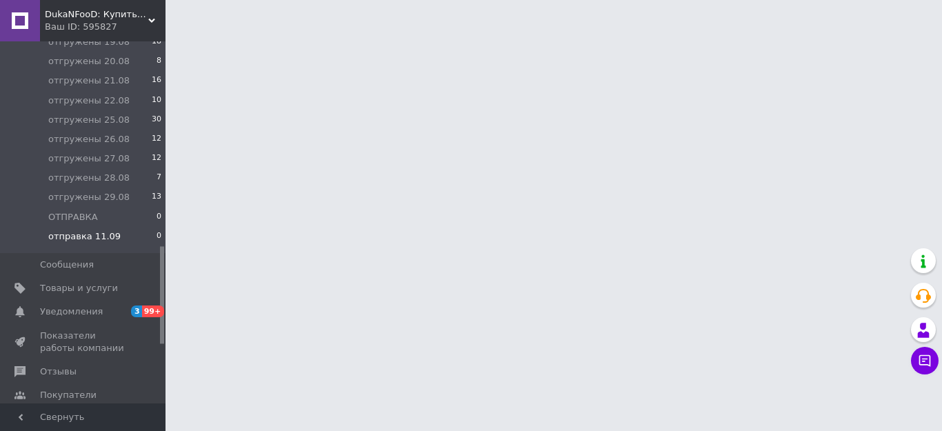
click at [101, 239] on span "отправка 11.09" at bounding box center [84, 236] width 72 height 12
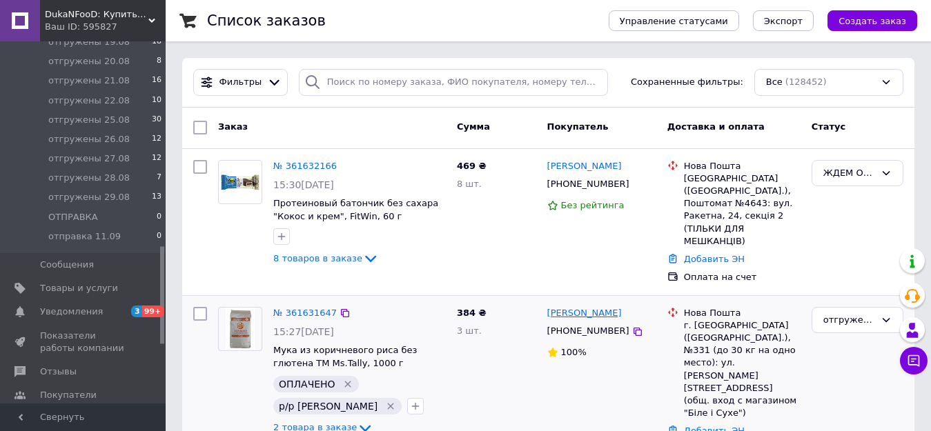
click at [563, 307] on link "[PERSON_NAME]" at bounding box center [584, 313] width 75 height 13
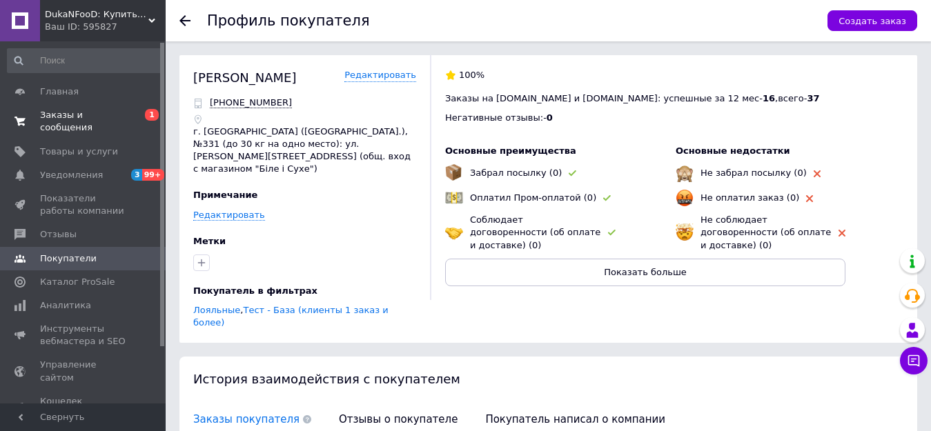
click at [77, 110] on span "Заказы и сообщения" at bounding box center [84, 121] width 88 height 25
